Goal: Answer question/provide support: Share knowledge or assist other users

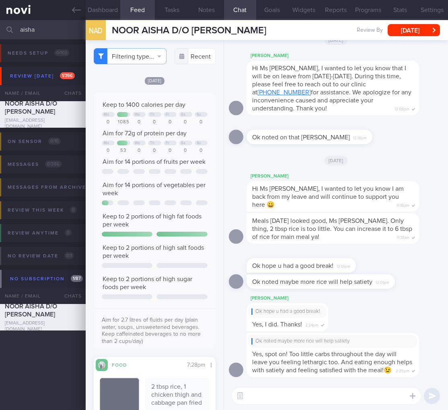
select select "8"
drag, startPoint x: 16, startPoint y: 33, endPoint x: -68, endPoint y: 27, distance: 85.0
click at [0, 27] on html "You are offline! Some functionality will be unavailable Patients New Users Coac…" at bounding box center [224, 205] width 448 height 410
type input "j"
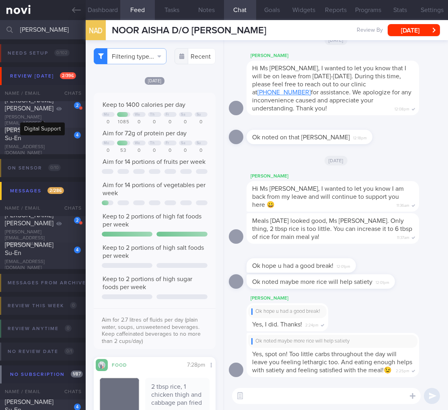
type input "[PERSON_NAME]"
click at [56, 111] on icon at bounding box center [58, 109] width 5 height 4
type input "[MEDICAL_DATA] stopped [DATE]."
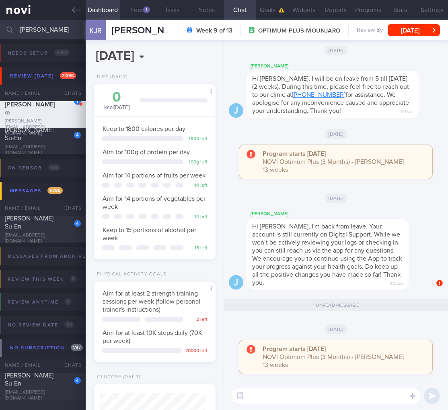
scroll to position [254, 0]
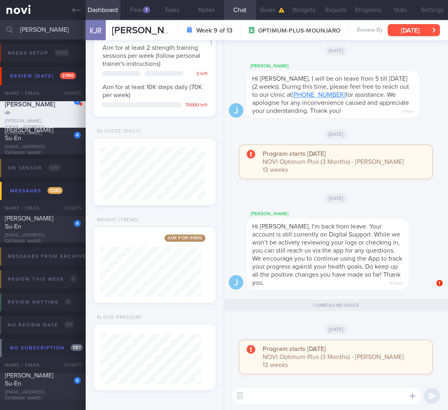
click at [396, 35] on button "[DATE]" at bounding box center [413, 30] width 52 height 12
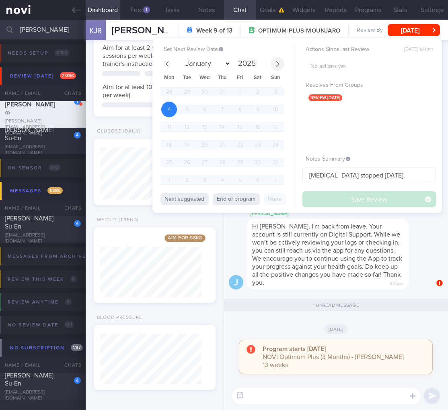
click at [277, 61] on icon at bounding box center [277, 64] width 6 height 6
select select "8"
click at [187, 157] on span "30" at bounding box center [187, 163] width 16 height 16
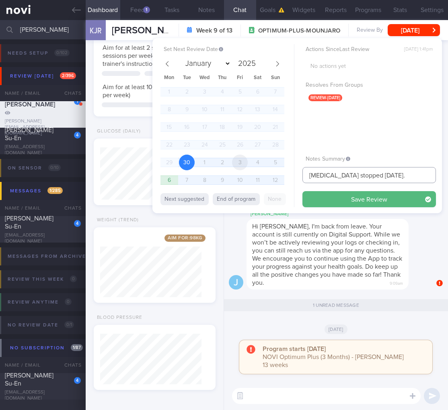
drag, startPoint x: 403, startPoint y: 176, endPoint x: 242, endPoint y: 170, distance: 161.2
click at [242, 170] on div "Set Next Review Date [DATE] January February March April May June July August S…" at bounding box center [296, 125] width 289 height 175
click at [386, 203] on button "Save Review" at bounding box center [368, 199] width 133 height 16
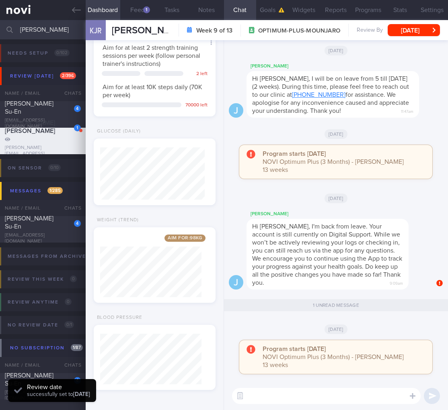
scroll to position [52, 104]
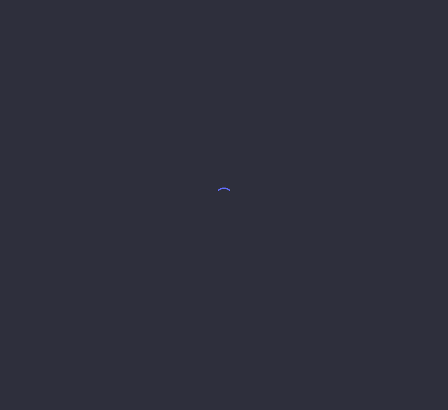
select select "8"
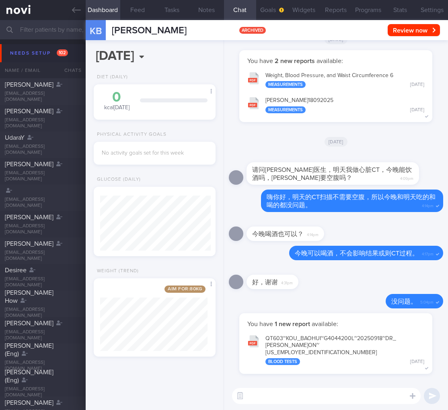
scroll to position [65, 107]
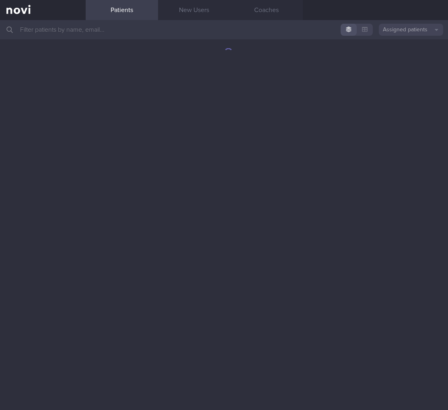
click at [57, 31] on input "text" at bounding box center [224, 29] width 448 height 19
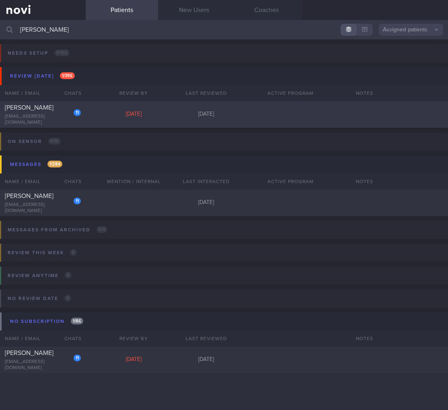
type input "simran"
click at [92, 107] on div "11 Simran Minhas ssimranminhas@gmail.com Mon, 15 Sep 16 days ago" at bounding box center [224, 114] width 448 height 27
select select "8"
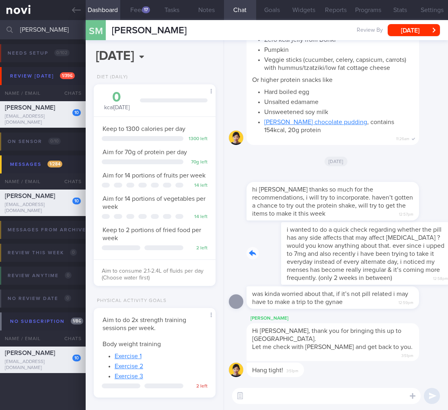
drag, startPoint x: 304, startPoint y: 293, endPoint x: 384, endPoint y: 294, distance: 80.0
click at [384, 285] on div "i wanted to do a quick check regarding whether the pill has any side affects th…" at bounding box center [344, 253] width 196 height 63
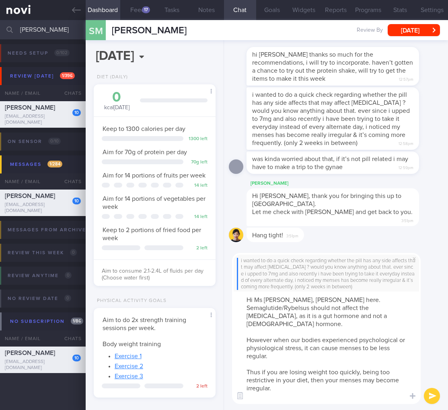
scroll to position [113, 0]
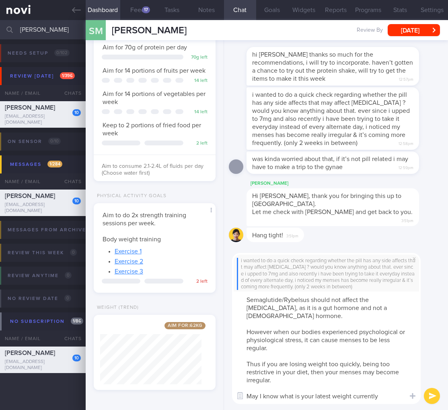
type textarea "Hi Ms Simran, Dr Todd here. Semaglutide/Rybelsus should not affect the menstrua…"
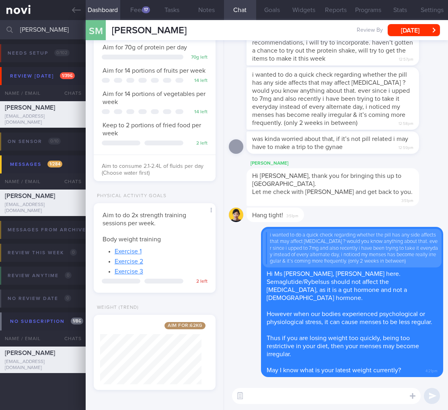
scroll to position [0, 0]
